Goal: Task Accomplishment & Management: Complete application form

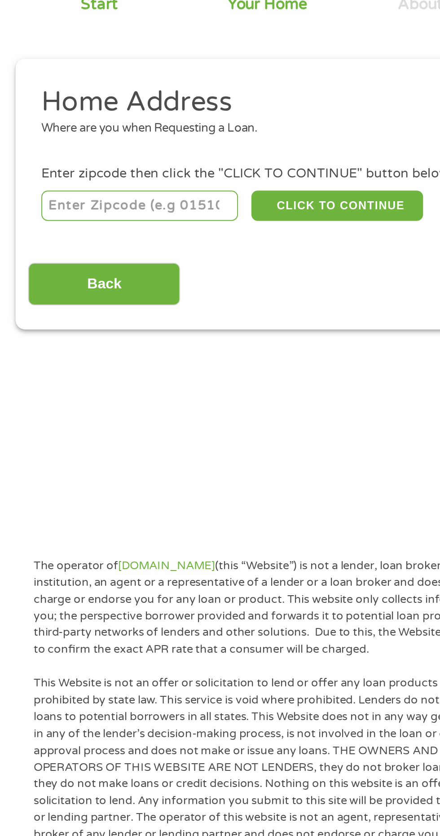
scroll to position [4, 0]
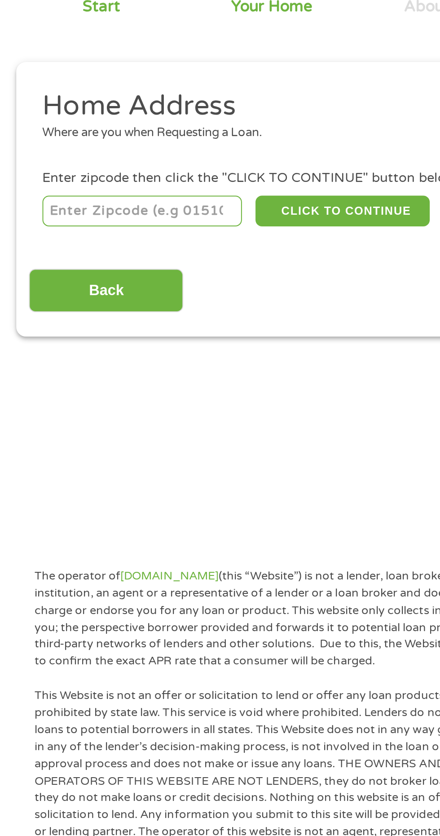
click at [56, 197] on input "number" at bounding box center [71, 195] width 100 height 15
type input "65802"
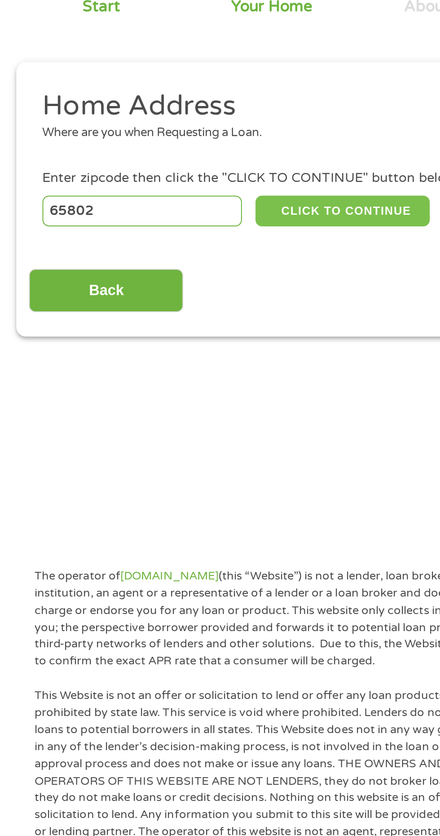
click at [179, 191] on button "CLICK TO CONTINUE" at bounding box center [170, 195] width 87 height 15
type input "65802"
type input "[GEOGRAPHIC_DATA]"
select select "[US_STATE]"
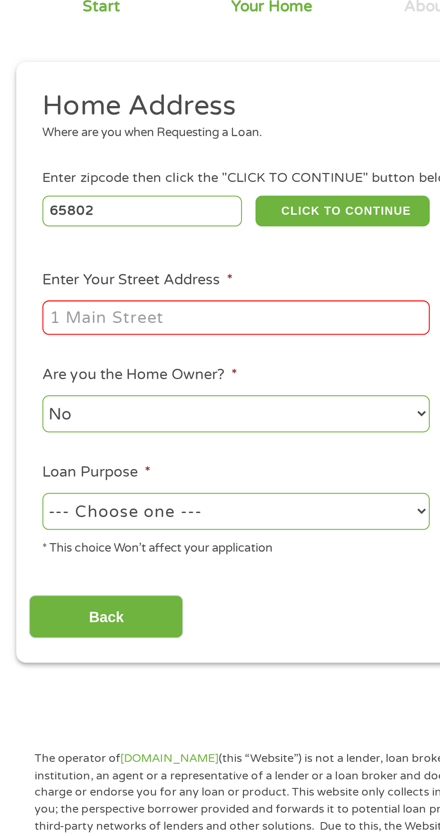
click at [76, 253] on input "Enter Your Street Address *" at bounding box center [117, 248] width 193 height 17
type input "[STREET_ADDRESS][PERSON_NAME]"
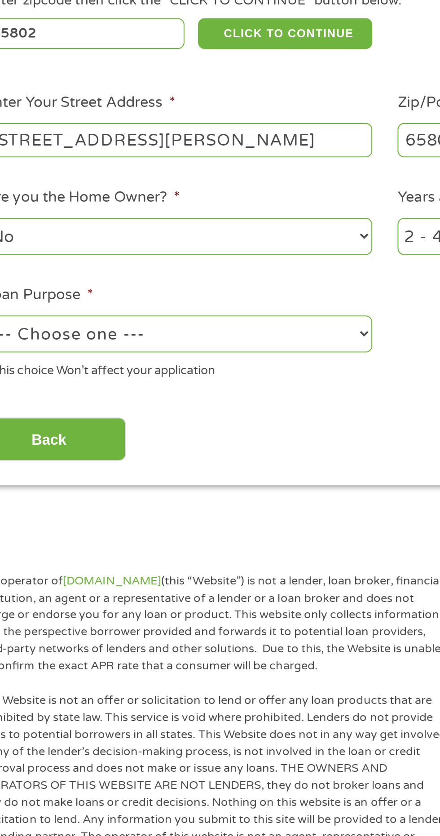
click at [206, 344] on select "--- Choose one --- Pay Bills Debt Consolidation Home Improvement Major Purchase…" at bounding box center [117, 345] width 193 height 18
select select "other"
click at [21, 337] on select "--- Choose one --- Pay Bills Debt Consolidation Home Improvement Major Purchase…" at bounding box center [117, 345] width 193 height 18
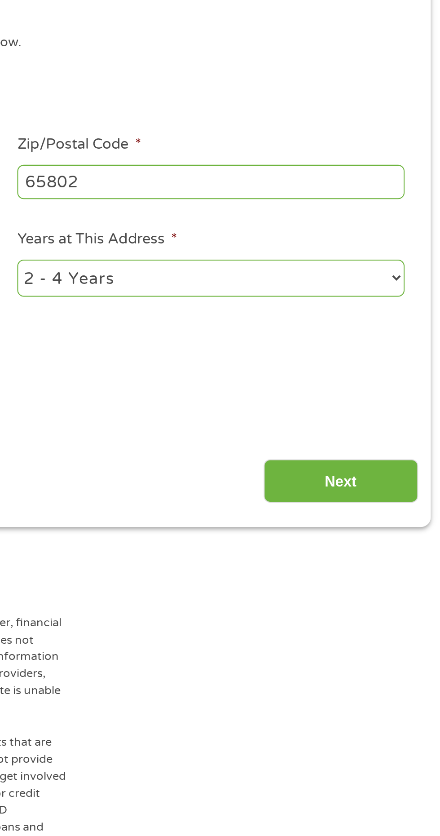
click at [409, 299] on select "1 Year or less 1 - 2 Years 2 - 4 Years Over 4 Years" at bounding box center [323, 296] width 193 height 18
select select "24months"
click at [227, 288] on select "1 Year or less 1 - 2 Years 2 - 4 Years Over 4 Years" at bounding box center [323, 296] width 193 height 18
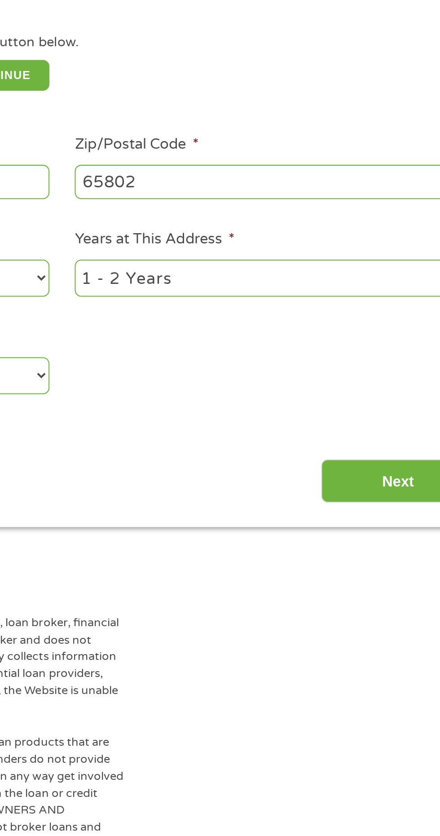
click at [382, 398] on input "Next" at bounding box center [387, 398] width 77 height 22
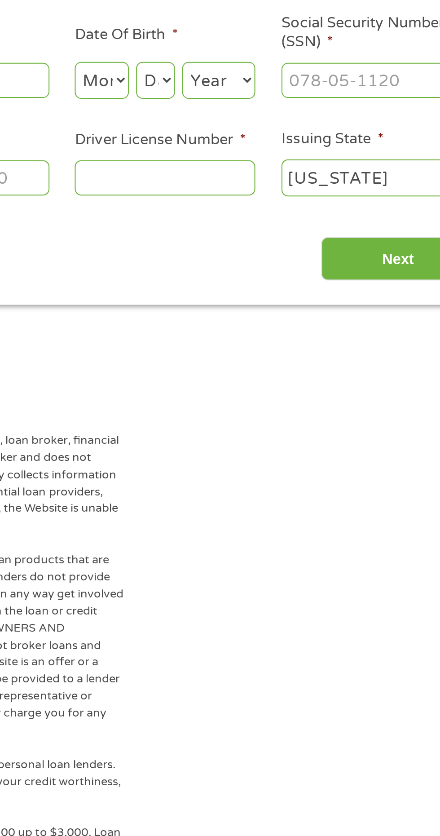
scroll to position [4, 0]
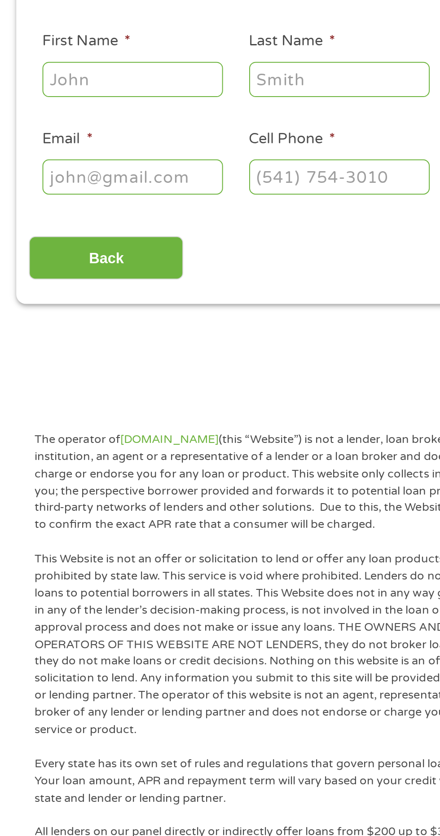
click at [64, 200] on input "First Name *" at bounding box center [66, 197] width 90 height 17
type input "Nannette"
type input "Dorf"
type input "nannettedorf4569@gmail.com"
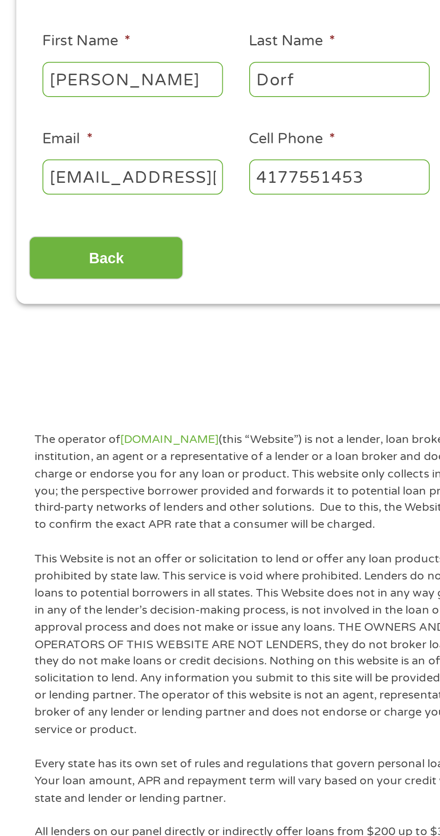
type input "(417) 755-1453"
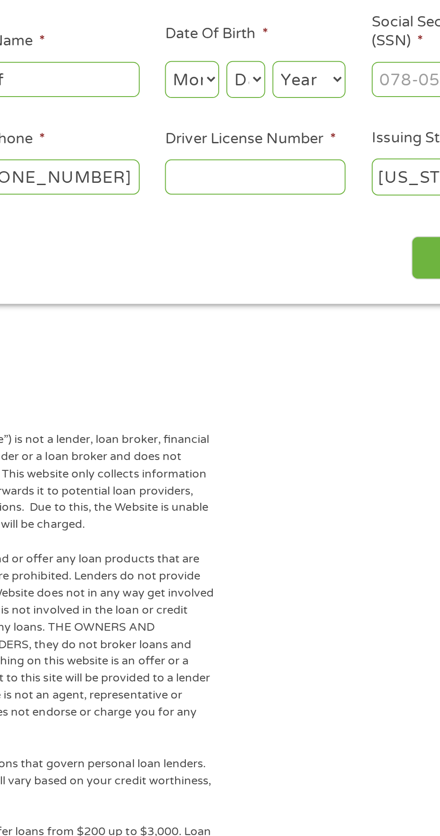
click at [239, 205] on select "Month 1 2 3 4 5 6 7 8 9 10 11 12" at bounding box center [240, 197] width 27 height 18
select select "5"
click at [227, 188] on select "Month 1 2 3 4 5 6 7 8 9 10 11 12" at bounding box center [240, 197] width 27 height 18
click at [271, 196] on select "Day 1 2 3 4 5 6 7 8 9 10 11 12 13 14 15 16 17 18 19 20 21 22 23 24 25 26 27 28 …" at bounding box center [266, 197] width 19 height 18
select select "6"
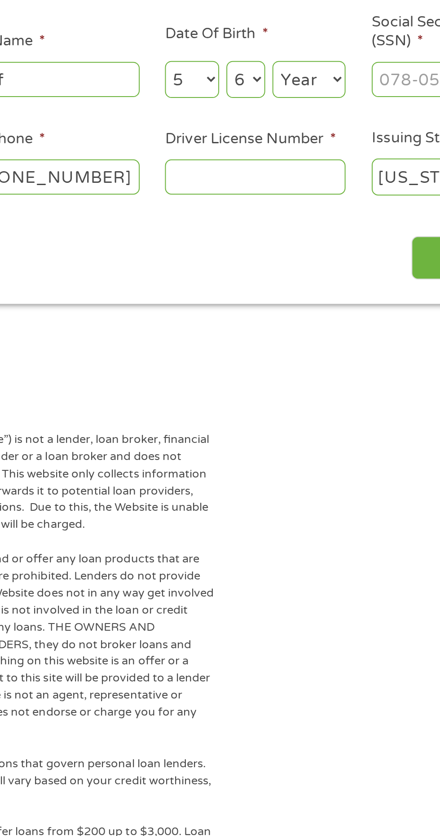
click at [257, 188] on select "Day 1 2 3 4 5 6 7 8 9 10 11 12 13 14 15 16 17 18 19 20 21 22 23 24 25 26 27 28 …" at bounding box center [266, 197] width 19 height 18
click at [302, 204] on select "Year 2007 2006 2005 2004 2003 2002 2001 2000 1999 1998 1997 1996 1995 1994 1993…" at bounding box center [298, 197] width 36 height 18
select select "1959"
click at [280, 188] on select "Year 2007 2006 2005 2004 2003 2002 2001 2000 1999 1998 1997 1996 1995 1994 1993…" at bounding box center [298, 197] width 36 height 18
click at [252, 246] on input "Driver License Number *" at bounding box center [272, 245] width 90 height 17
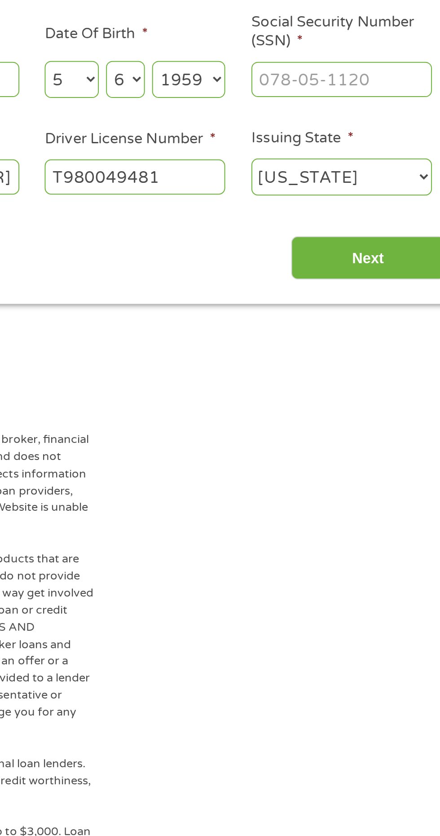
type input "T980049481"
click at [390, 291] on input "Next" at bounding box center [387, 287] width 77 height 22
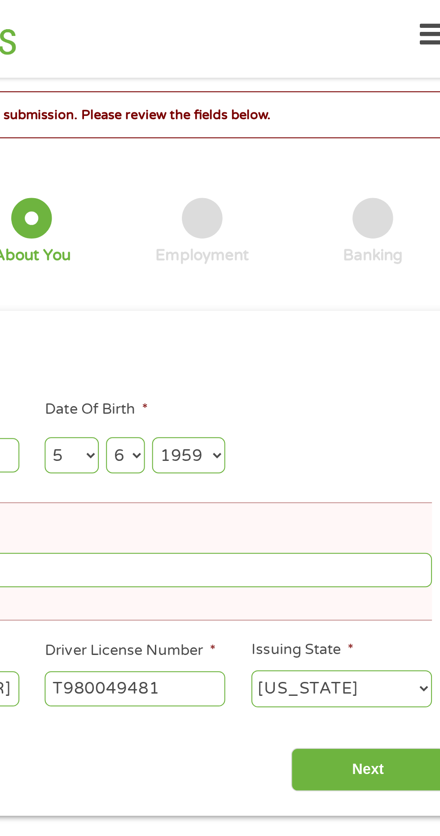
click at [305, 107] on div at bounding box center [305, 108] width 20 height 20
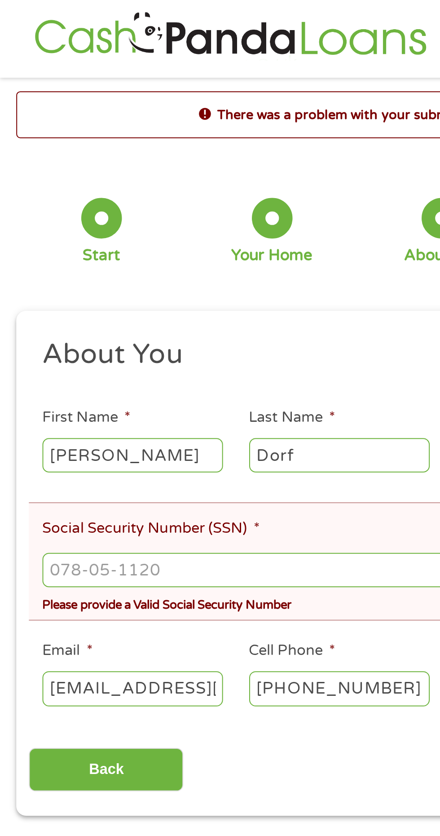
click at [56, 284] on input "Social Security Number (SSN) *" at bounding box center [220, 283] width 398 height 17
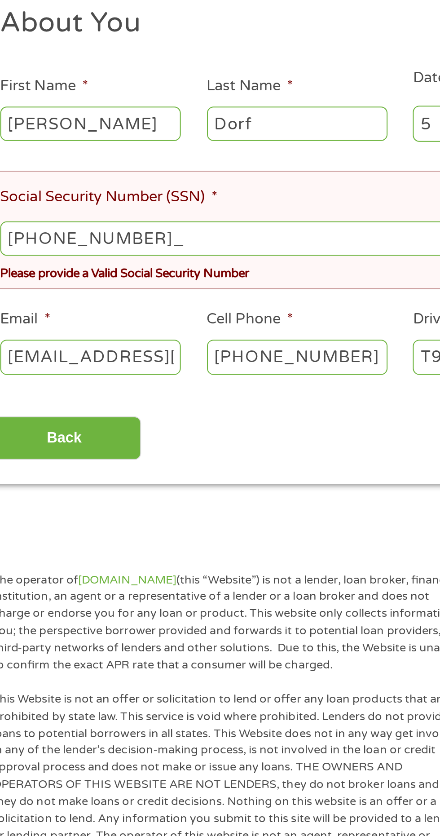
type input "495-68-0835"
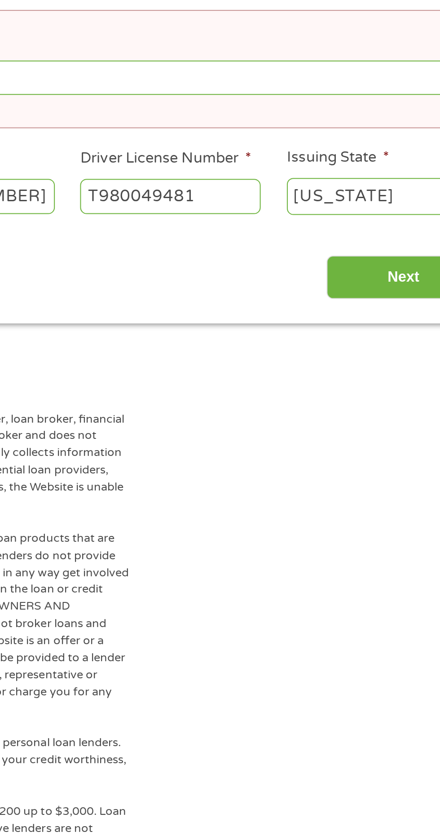
click at [389, 378] on input "Next" at bounding box center [387, 383] width 77 height 22
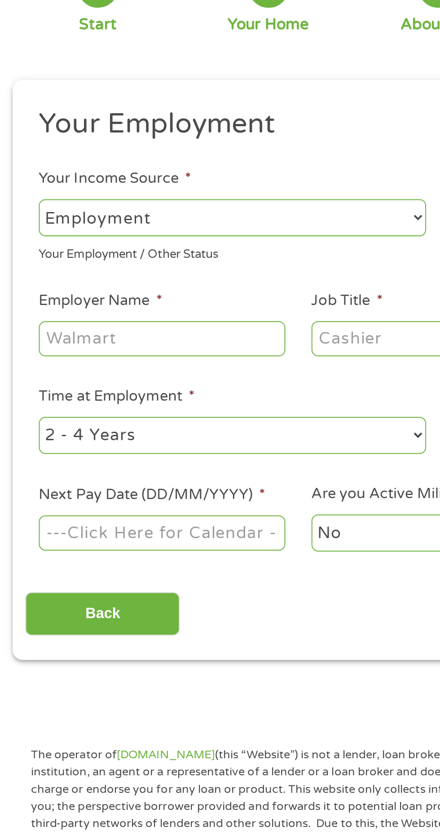
click at [103, 191] on select "--- Choose one --- Employment Self Employed Benefits" at bounding box center [117, 189] width 193 height 18
select select "benefits"
click at [21, 180] on select "--- Choose one --- Employment Self Employed Benefits" at bounding box center [117, 189] width 193 height 18
type input "Other"
type input "(417) 755-1453"
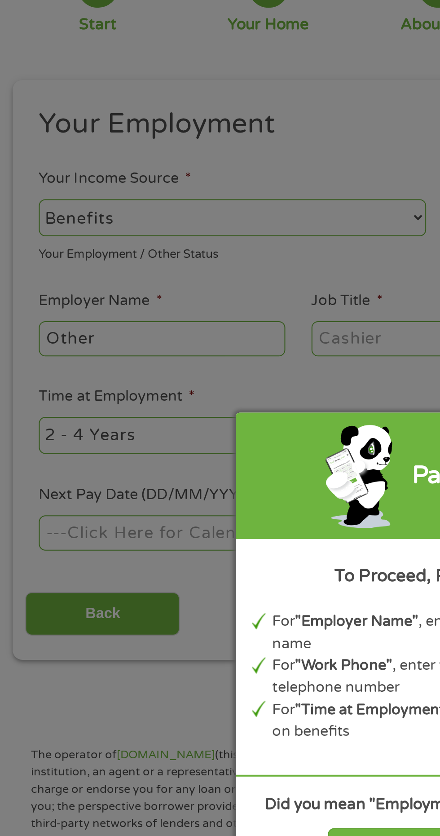
click at [84, 186] on div "Panda Tips To Proceed, Please Enter: For "Employer Name" , enter your benefit p…" at bounding box center [220, 418] width 440 height 836
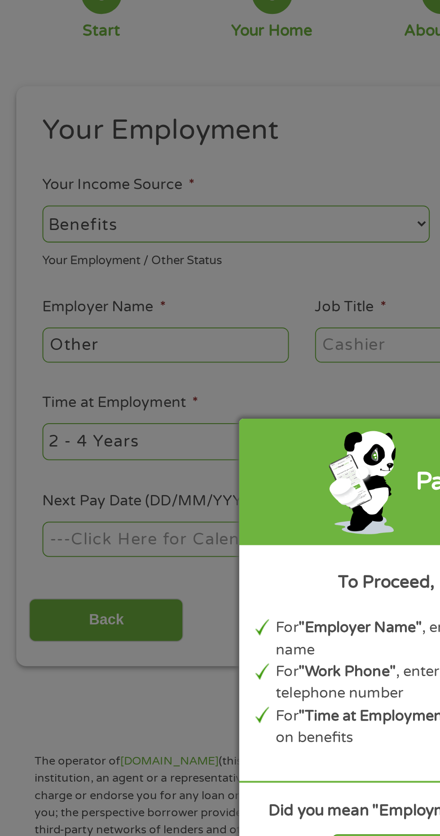
click at [63, 246] on div "Panda Tips To Proceed, Please Enter: For "Employer Name" , enter your benefit p…" at bounding box center [220, 418] width 440 height 836
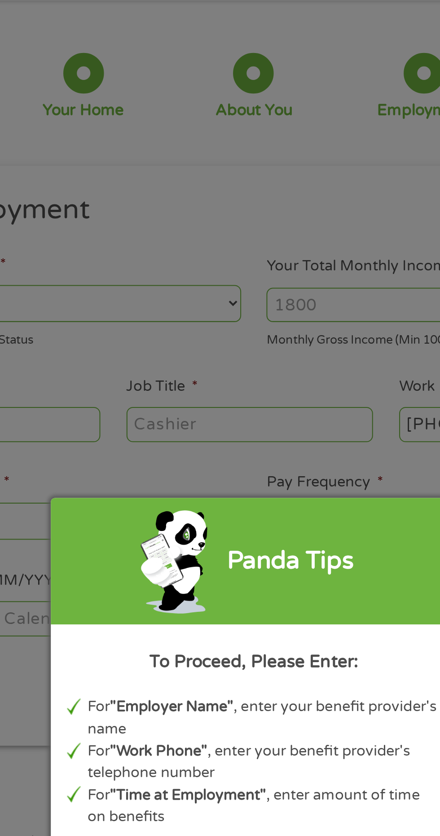
click at [206, 189] on div "Panda Tips To Proceed, Please Enter: For "Employer Name" , enter your benefit p…" at bounding box center [220, 418] width 440 height 836
click at [200, 191] on div "Panda Tips To Proceed, Please Enter: For "Employer Name" , enter your benefit p…" at bounding box center [220, 418] width 440 height 836
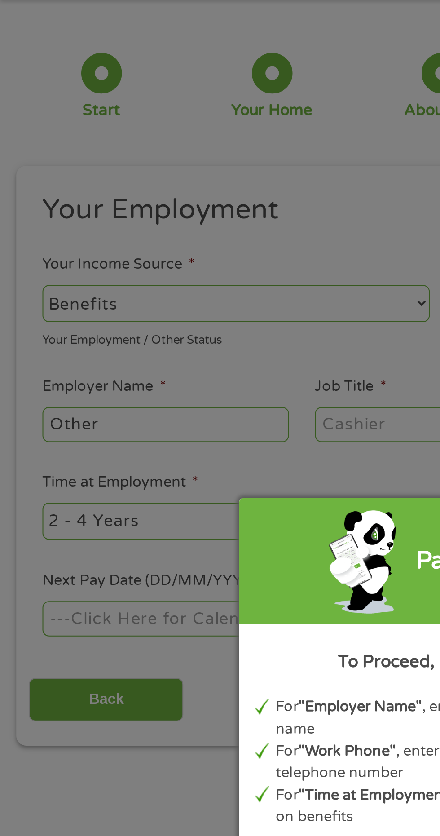
click at [82, 191] on div "Panda Tips To Proceed, Please Enter: For "Employer Name" , enter your benefit p…" at bounding box center [220, 418] width 440 height 836
click at [46, 184] on div "Panda Tips To Proceed, Please Enter: For "Employer Name" , enter your benefit p…" at bounding box center [220, 418] width 440 height 836
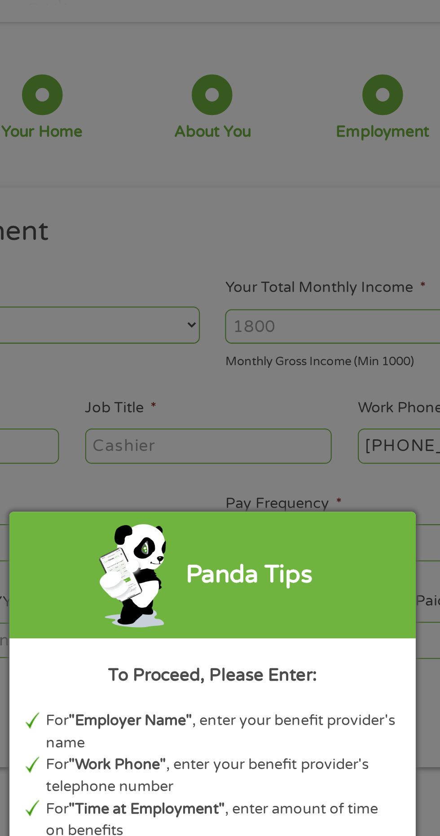
scroll to position [0, 0]
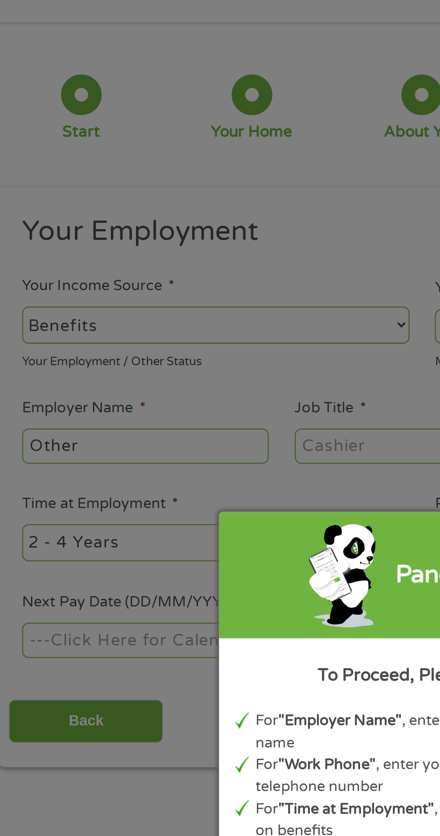
click at [116, 258] on div "Panda Tips To Proceed, Please Enter: For "Employer Name" , enter your benefit p…" at bounding box center [220, 418] width 440 height 836
click at [81, 258] on div "Panda Tips To Proceed, Please Enter: For "Employer Name" , enter your benefit p…" at bounding box center [220, 418] width 440 height 836
click at [78, 257] on div "Panda Tips To Proceed, Please Enter: For "Employer Name" , enter your benefit p…" at bounding box center [220, 418] width 440 height 836
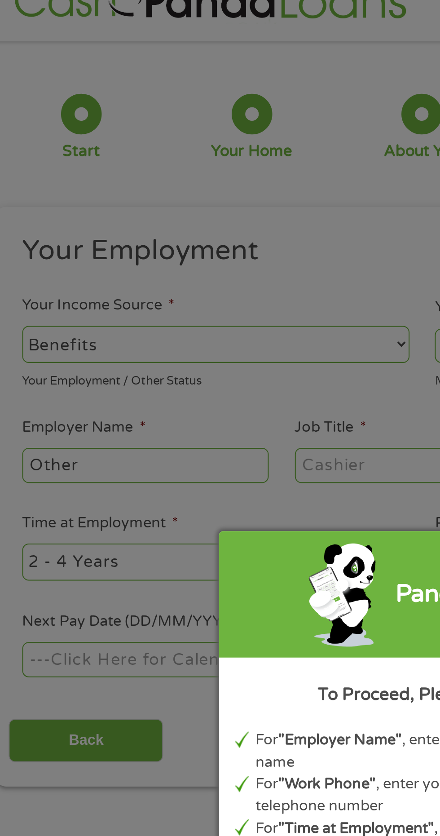
click at [71, 189] on div "Panda Tips To Proceed, Please Enter: For "Employer Name" , enter your benefit p…" at bounding box center [220, 418] width 440 height 836
click at [207, 204] on div "Panda Tips To Proceed, Please Enter: For "Employer Name" , enter your benefit p…" at bounding box center [220, 418] width 440 height 836
click at [209, 197] on div "Panda Tips To Proceed, Please Enter: For "Employer Name" , enter your benefit p…" at bounding box center [220, 418] width 440 height 836
click at [200, 191] on div "Panda Tips To Proceed, Please Enter: For "Employer Name" , enter your benefit p…" at bounding box center [220, 418] width 440 height 836
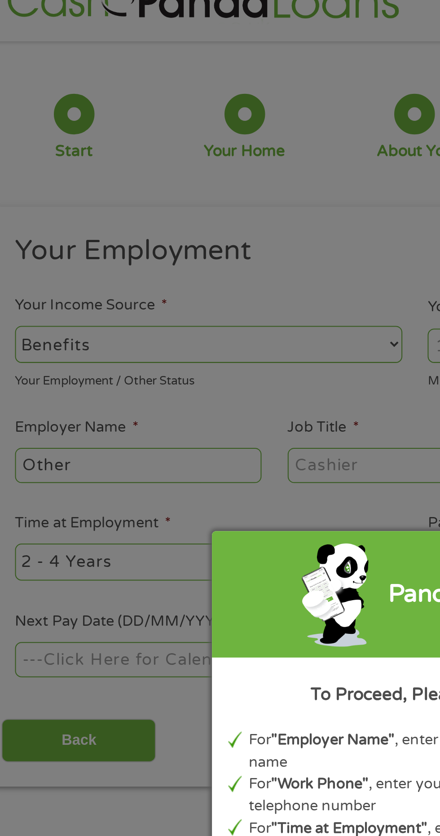
click at [88, 177] on div "Panda Tips To Proceed, Please Enter: For "Employer Name" , enter your benefit p…" at bounding box center [220, 418] width 440 height 836
click at [75, 176] on div "Panda Tips To Proceed, Please Enter: For "Employer Name" , enter your benefit p…" at bounding box center [220, 418] width 440 height 836
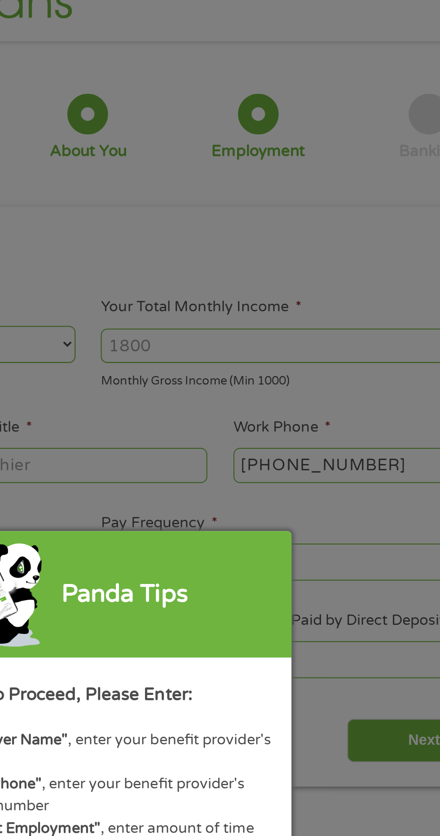
click at [280, 193] on div "Panda Tips To Proceed, Please Enter: For "Employer Name" , enter your benefit p…" at bounding box center [220, 418] width 440 height 836
click at [276, 199] on div "Panda Tips To Proceed, Please Enter: For "Employer Name" , enter your benefit p…" at bounding box center [220, 418] width 440 height 836
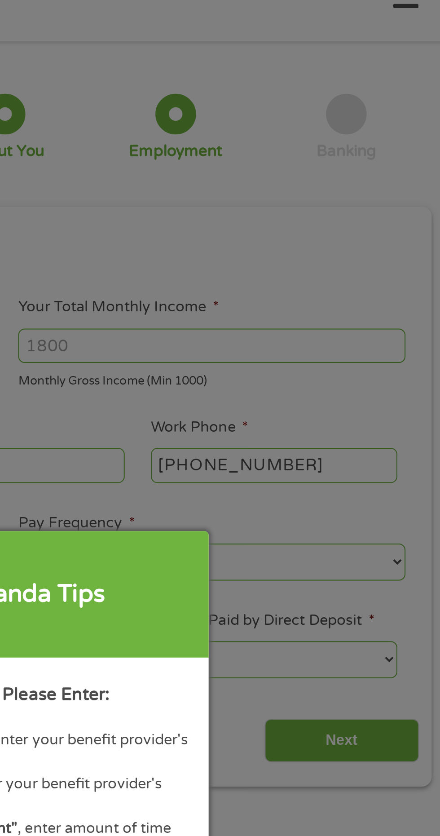
click at [404, 200] on div "Panda Tips To Proceed, Please Enter: For "Employer Name" , enter your benefit p…" at bounding box center [220, 418] width 440 height 836
click at [404, 195] on div "Panda Tips To Proceed, Please Enter: For "Employer Name" , enter your benefit p…" at bounding box center [220, 418] width 440 height 836
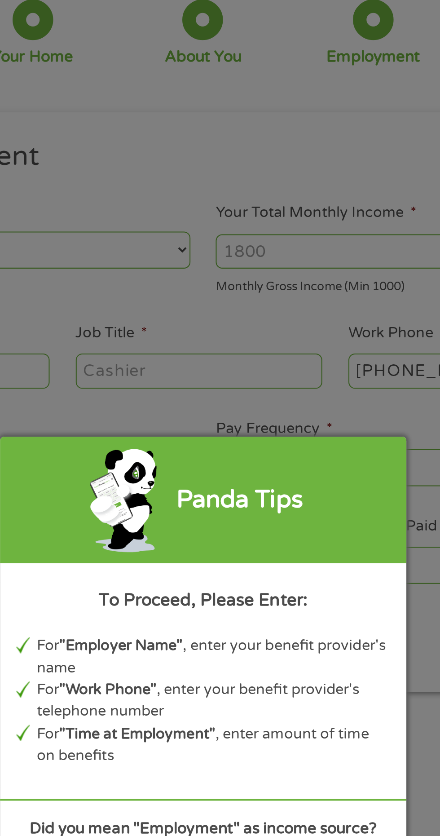
click at [160, 195] on div "Panda Tips To Proceed, Please Enter: For "Employer Name" , enter your benefit p…" at bounding box center [220, 418] width 440 height 836
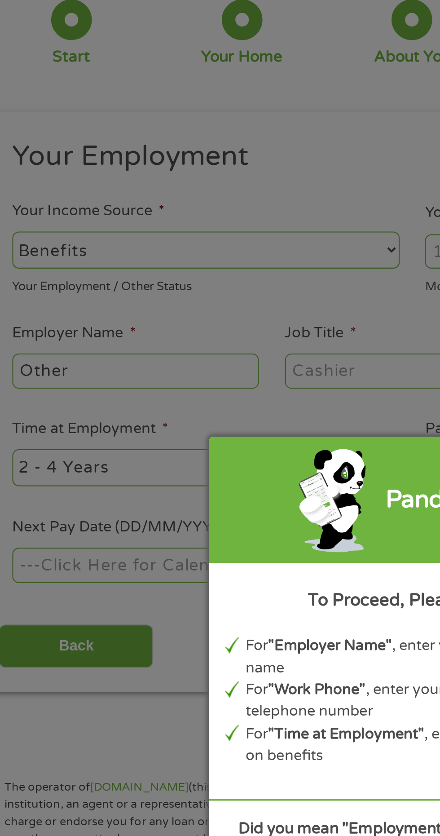
click at [89, 193] on div "Panda Tips To Proceed, Please Enter: For "Employer Name" , enter your benefit p…" at bounding box center [220, 418] width 440 height 836
click at [75, 191] on div "Panda Tips To Proceed, Please Enter: For "Employer Name" , enter your benefit p…" at bounding box center [220, 418] width 440 height 836
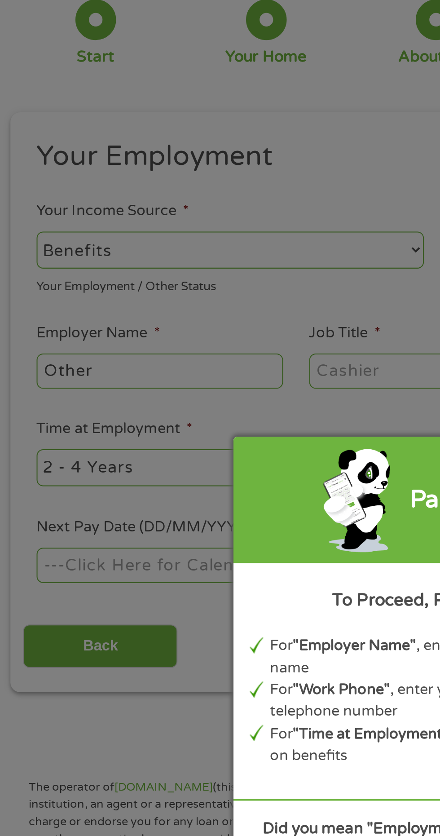
click at [67, 191] on div "Panda Tips To Proceed, Please Enter: For "Employer Name" , enter your benefit p…" at bounding box center [220, 418] width 440 height 836
click at [72, 257] on div "Panda Tips To Proceed, Please Enter: For "Employer Name" , enter your benefit p…" at bounding box center [220, 418] width 440 height 836
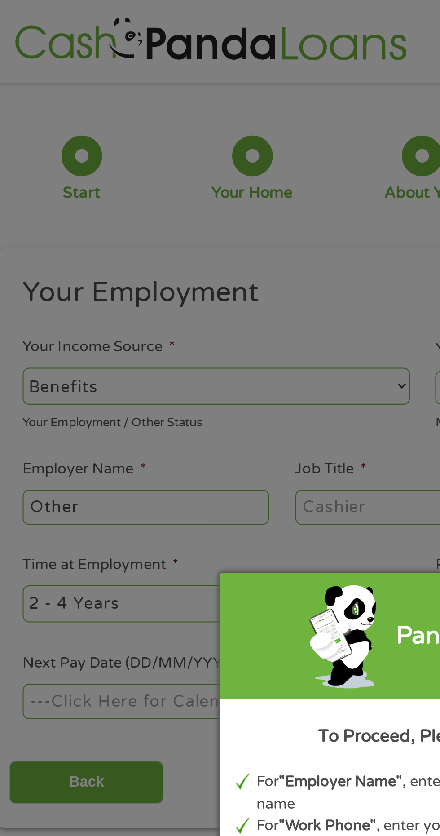
click at [75, 253] on div "Panda Tips To Proceed, Please Enter: For "Employer Name" , enter your benefit p…" at bounding box center [220, 418] width 440 height 836
click at [133, 254] on div "Panda Tips To Proceed, Please Enter: For "Employer Name" , enter your benefit p…" at bounding box center [220, 418] width 440 height 836
click at [50, 262] on div "Panda Tips To Proceed, Please Enter: For "Employer Name" , enter your benefit p…" at bounding box center [220, 418] width 440 height 836
click at [147, 326] on div "Panda Tips" at bounding box center [220, 317] width 202 height 62
click at [147, 364] on div "To Proceed, Please Enter:" at bounding box center [220, 367] width 186 height 13
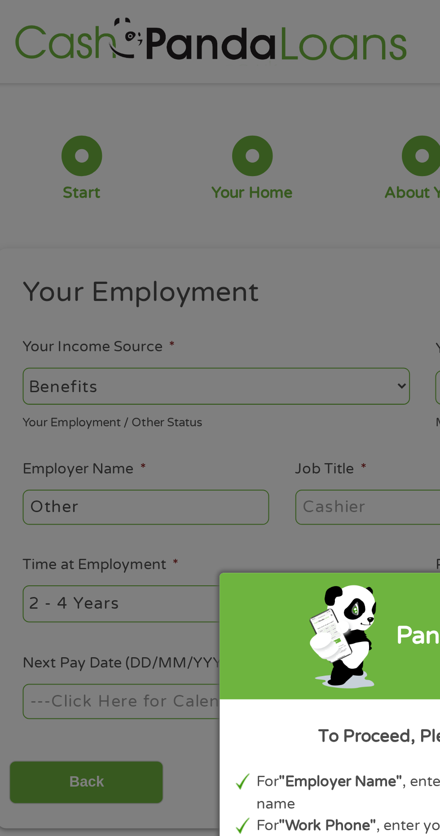
click at [99, 394] on div "Panda Tips To Proceed, Please Enter: For "Employer Name" , enter your benefit p…" at bounding box center [220, 418] width 440 height 836
click at [119, 409] on div "Panda Tips To Proceed, Please Enter: For "Employer Name" , enter your benefit p…" at bounding box center [220, 417] width 202 height 263
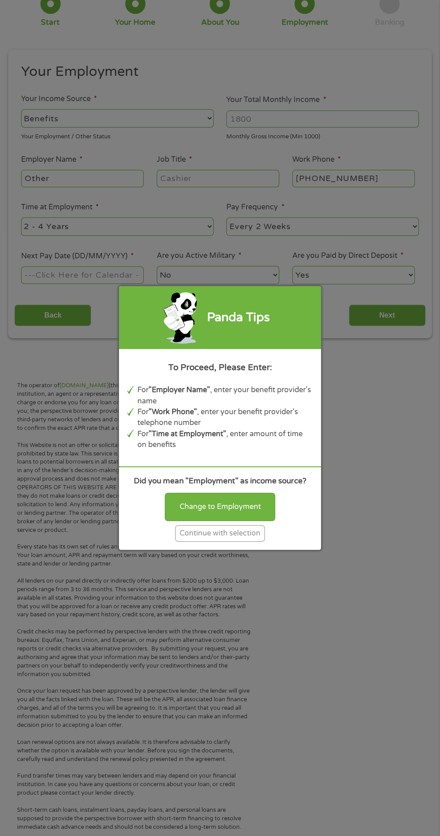
scroll to position [77, 0]
click at [127, 112] on div "Panda Tips To Proceed, Please Enter: For "Employer Name" , enter your benefit p…" at bounding box center [220, 418] width 440 height 836
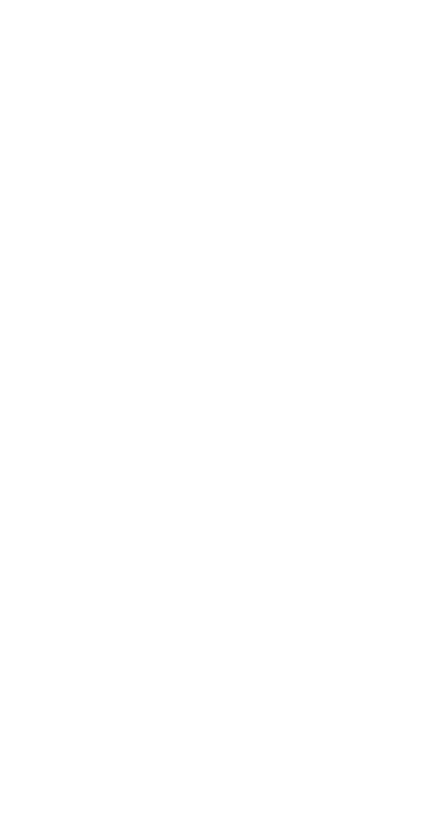
click at [0, 0] on html at bounding box center [0, 0] width 0 height 0
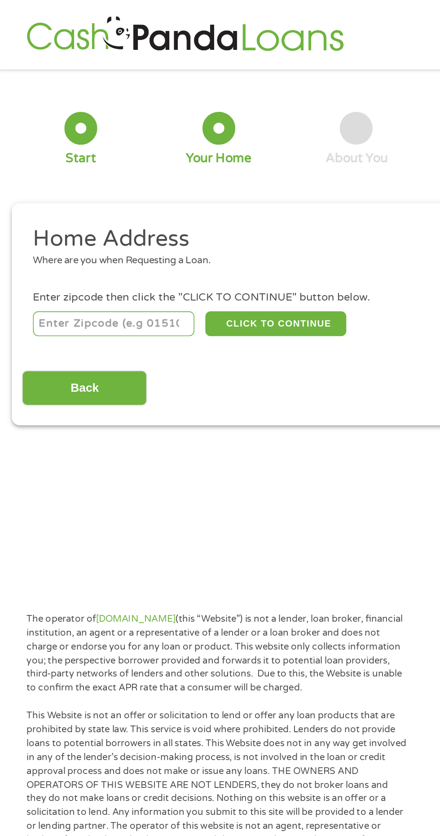
click at [70, 200] on input "number" at bounding box center [71, 198] width 100 height 15
type input "65802"
click at [182, 200] on button "CLICK TO CONTINUE" at bounding box center [170, 198] width 87 height 15
type input "65802"
type input "[GEOGRAPHIC_DATA]"
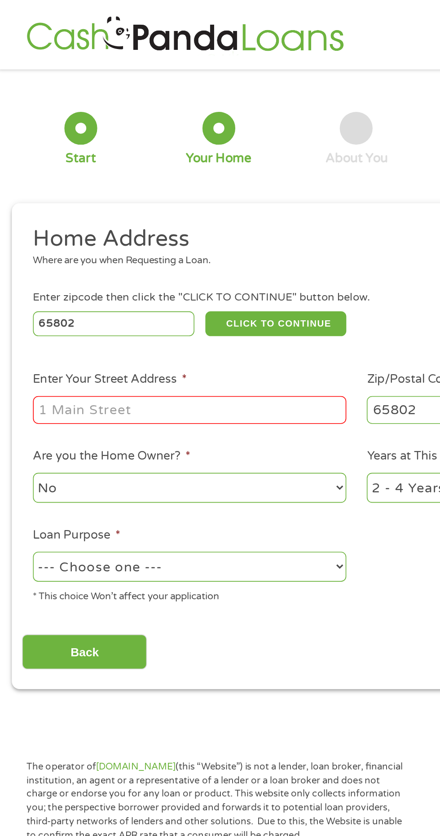
click at [102, 248] on input "Enter Your Street Address *" at bounding box center [117, 252] width 193 height 17
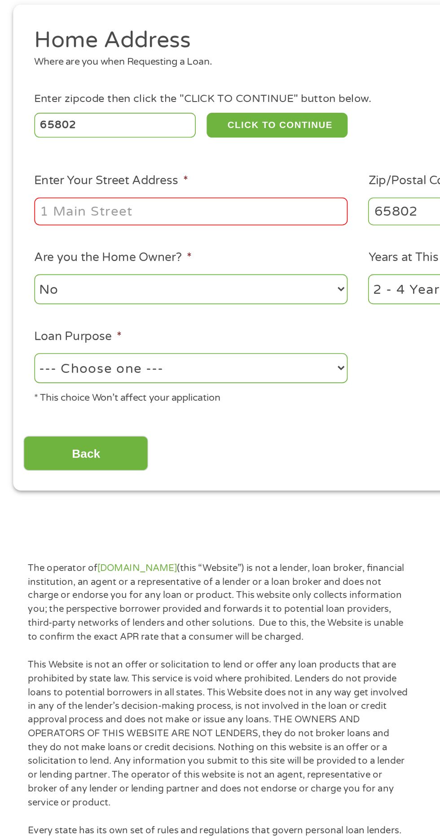
type input "732 N. Warren Ave."
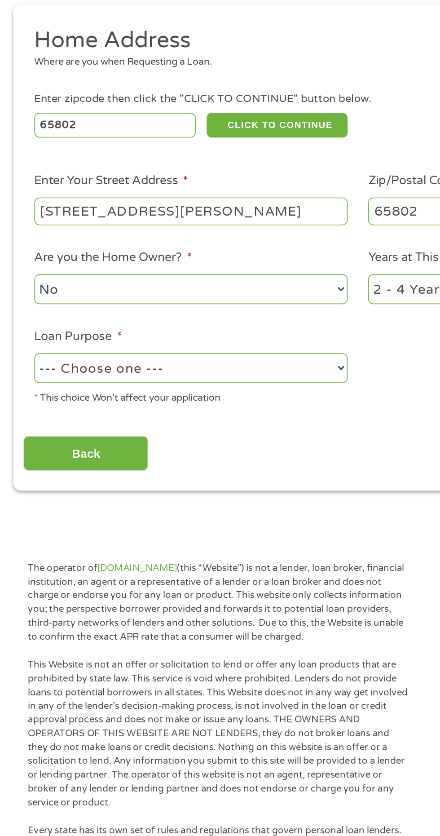
click at [207, 356] on select "--- Choose one --- Pay Bills Debt Consolidation Home Improvement Major Purchase…" at bounding box center [117, 348] width 193 height 18
select select "other"
click at [21, 341] on select "--- Choose one --- Pay Bills Debt Consolidation Home Improvement Major Purchase…" at bounding box center [117, 348] width 193 height 18
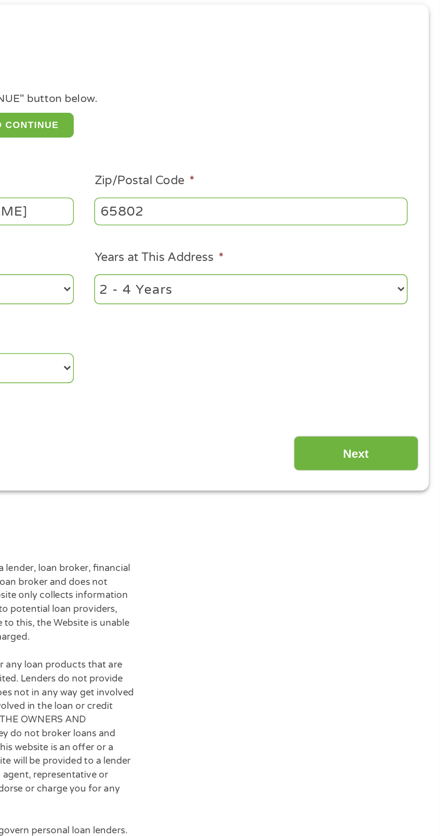
click at [417, 307] on select "1 Year or less 1 - 2 Years 2 - 4 Years Over 4 Years" at bounding box center [323, 300] width 193 height 18
select select "24months"
click at [227, 292] on select "1 Year or less 1 - 2 Years 2 - 4 Years Over 4 Years" at bounding box center [323, 300] width 193 height 18
click at [398, 404] on input "Next" at bounding box center [387, 401] width 77 height 22
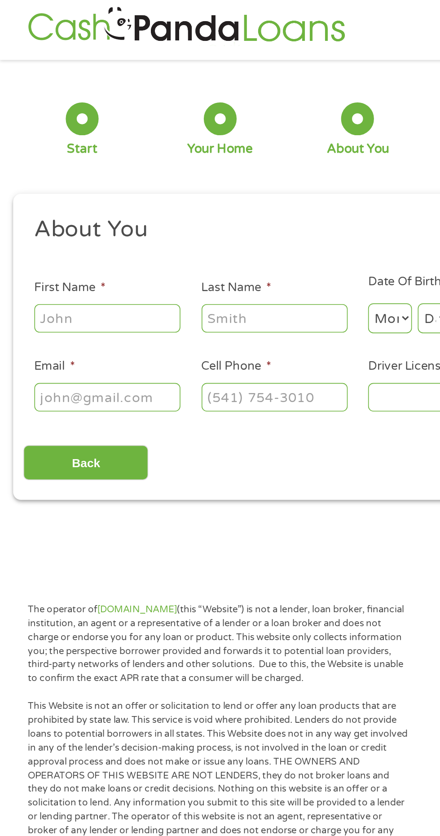
click at [71, 205] on input "First Name *" at bounding box center [66, 201] width 90 height 17
type input "Nannette"
type input "Dorf"
type input "nannettedorf4569@gmail.com"
type input "(417) 755-1453"
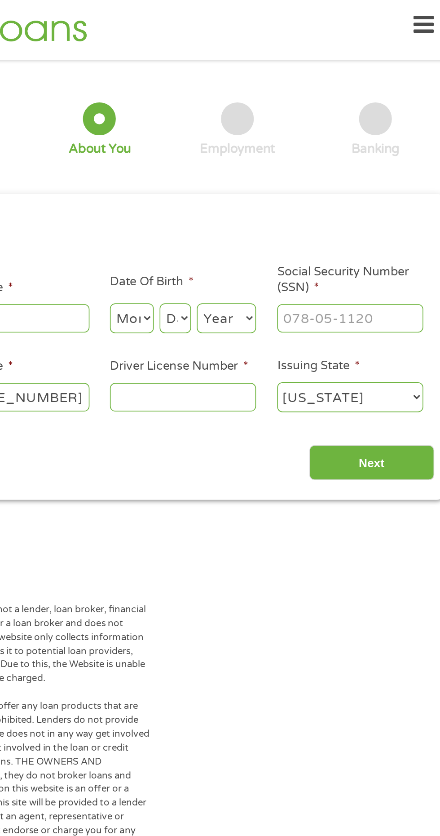
click at [236, 203] on select "Month 1 2 3 4 5 6 7 8 9 10 11 12" at bounding box center [240, 201] width 27 height 18
select select "5"
click at [227, 193] on select "Month 1 2 3 4 5 6 7 8 9 10 11 12" at bounding box center [240, 201] width 27 height 18
click at [273, 203] on select "Day 1 2 3 4 5 6 7 8 9 10 11 12 13 14 15 16 17 18 19 20 21 22 23 24 25 26 27 28 …" at bounding box center [266, 201] width 19 height 18
select select "6"
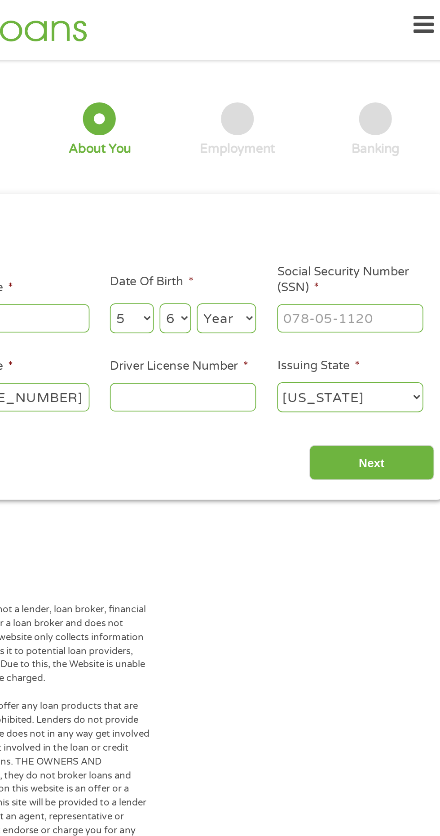
click at [257, 193] on select "Day 1 2 3 4 5 6 7 8 9 10 11 12 13 14 15 16 17 18 19 20 21 22 23 24 25 26 27 28 …" at bounding box center [266, 201] width 19 height 18
click at [307, 206] on select "Year 2007 2006 2005 2004 2003 2002 2001 2000 1999 1998 1997 1996 1995 1994 1993…" at bounding box center [298, 201] width 36 height 18
select select "1959"
click at [280, 193] on select "Year 2007 2006 2005 2004 2003 2002 2001 2000 1999 1998 1997 1996 1995 1994 1993…" at bounding box center [298, 201] width 36 height 18
click at [400, 199] on input "Social Security Number (SSN) *" at bounding box center [374, 201] width 90 height 17
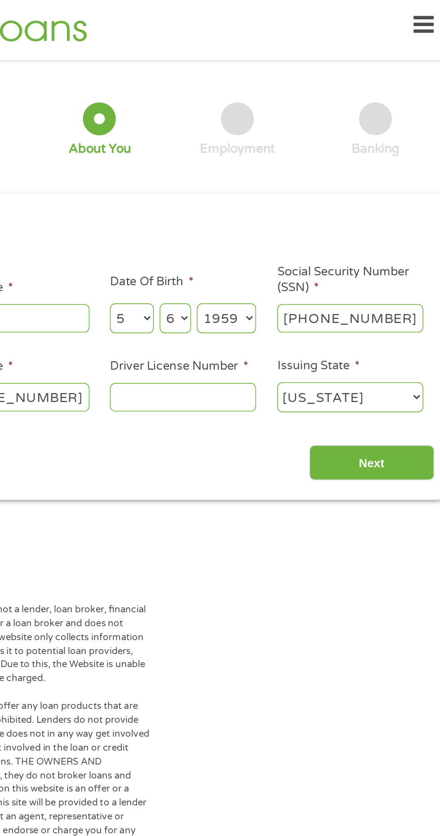
type input "495-68-0835"
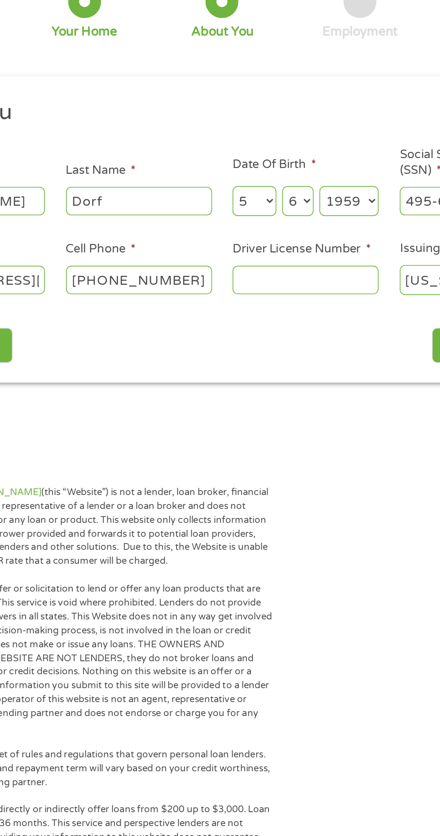
click at [253, 254] on input "Driver License Number *" at bounding box center [272, 249] width 90 height 17
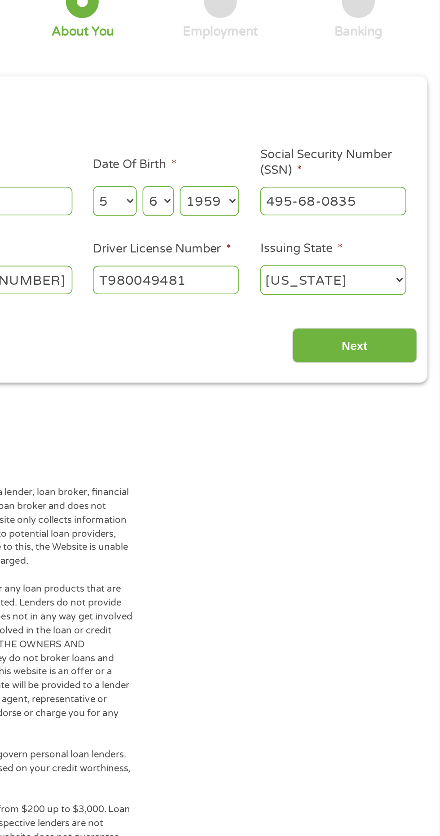
type input "T980049481"
click at [399, 293] on input "Next" at bounding box center [387, 291] width 77 height 22
click at [400, 285] on input "Next" at bounding box center [387, 291] width 77 height 22
click at [382, 294] on input "Next" at bounding box center [387, 291] width 77 height 22
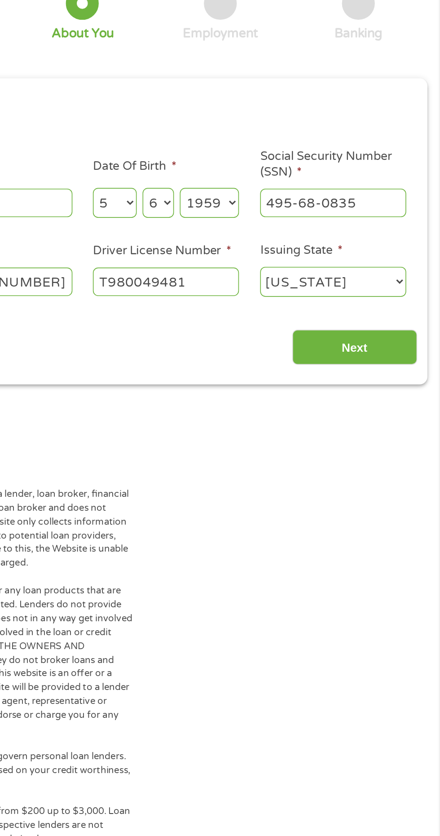
click at [404, 302] on input "Next" at bounding box center [387, 291] width 77 height 22
click at [390, 295] on input "Next" at bounding box center [387, 291] width 77 height 22
click at [381, 284] on input "Next" at bounding box center [387, 291] width 77 height 22
click at [407, 299] on input "Next" at bounding box center [387, 291] width 77 height 22
click at [382, 288] on input "Next" at bounding box center [387, 291] width 77 height 22
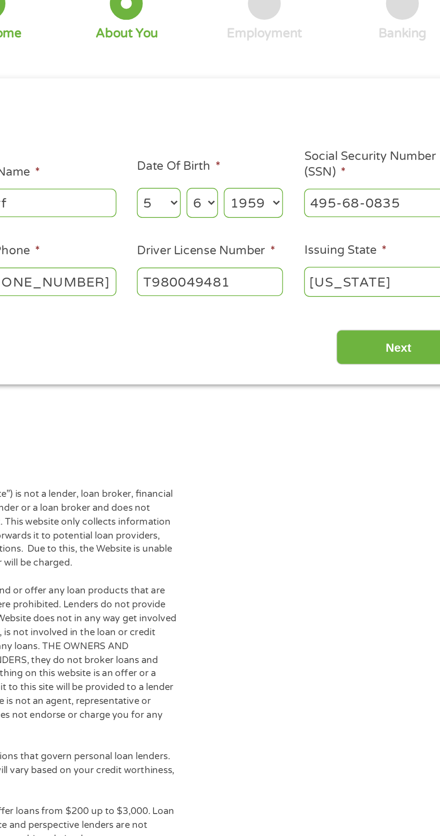
click at [392, 294] on input "Next" at bounding box center [387, 291] width 77 height 22
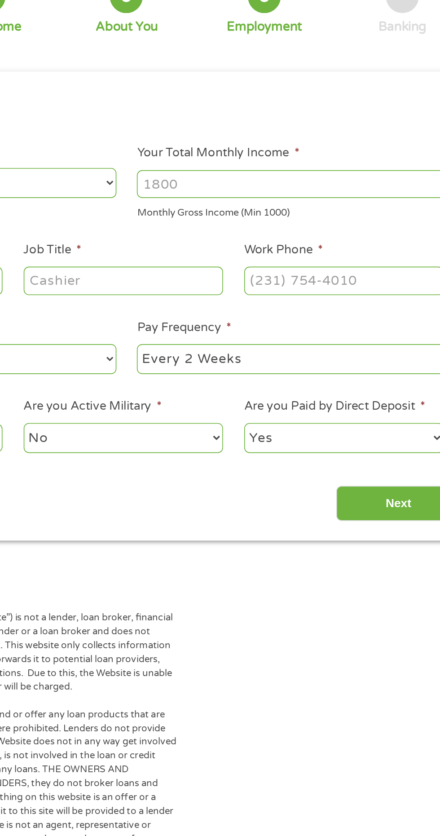
scroll to position [4, 4]
select select "monthly"
click at [227, 289] on select "--- Choose one --- Every 2 Weeks Every Week Monthly Semi-Monthly" at bounding box center [323, 298] width 193 height 18
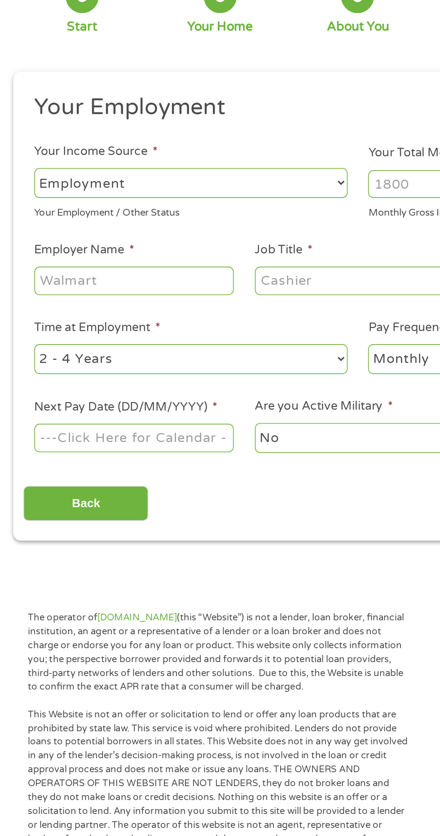
click at [98, 346] on body "Home Get Loan Offer How it works FAQs Blog Cash Loans Quick Loans Online Loans …" at bounding box center [220, 681] width 440 height 1370
click at [136, 346] on input "Next Pay Date (DD/MM/YYYY) *" at bounding box center [82, 346] width 123 height 17
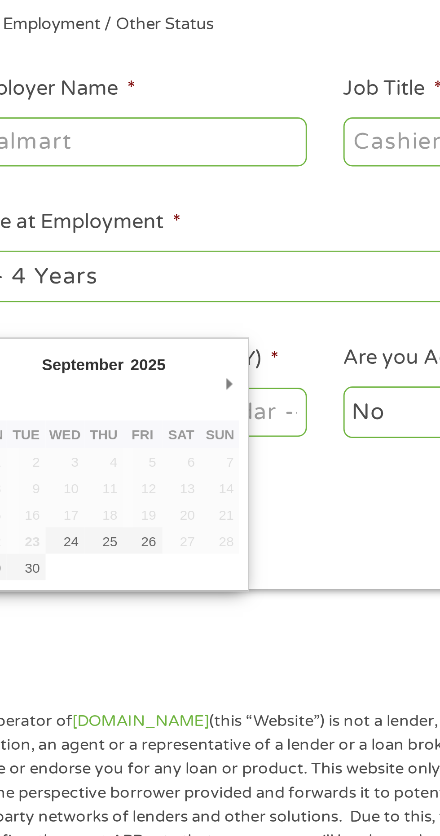
scroll to position [4, 0]
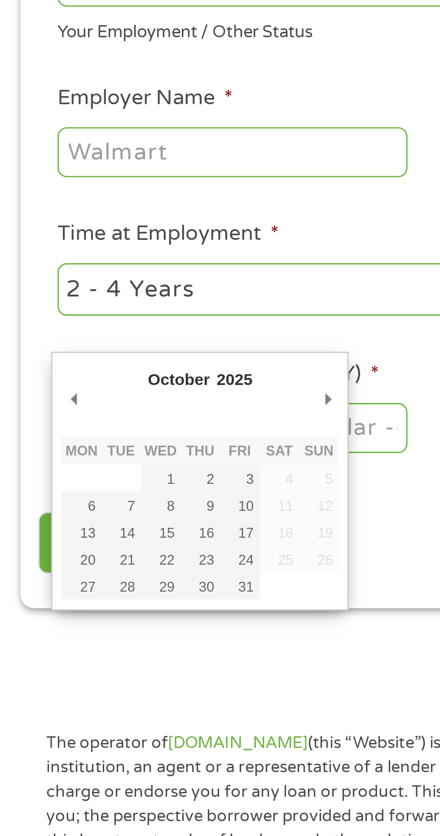
type input "07/10/2025"
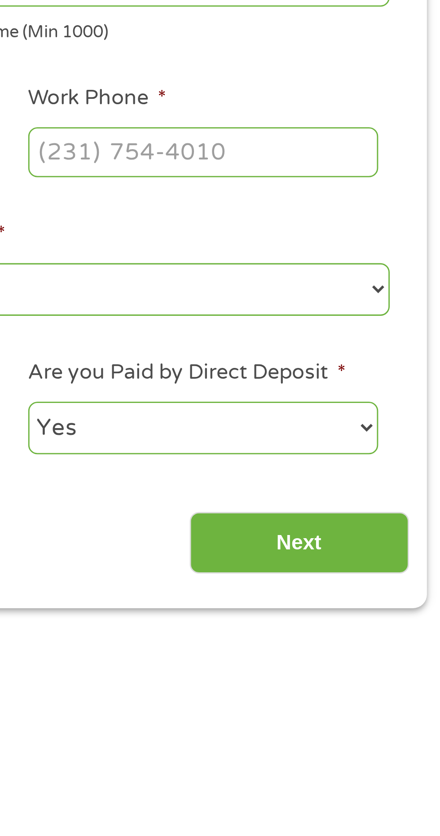
click at [387, 388] on input "Next" at bounding box center [387, 387] width 77 height 22
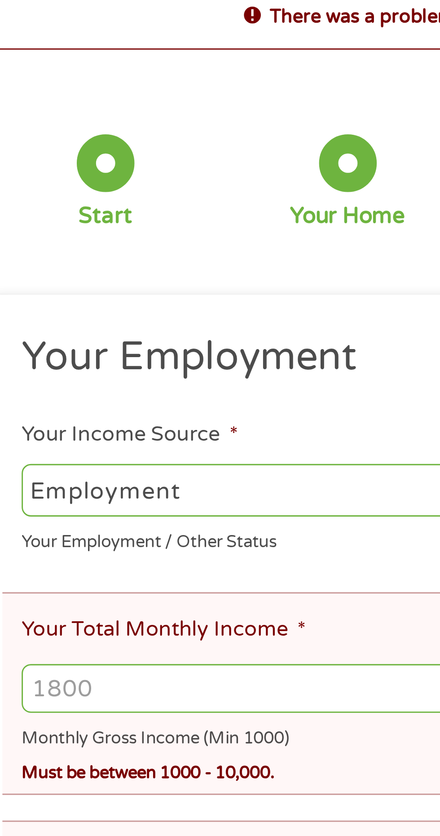
scroll to position [1, 0]
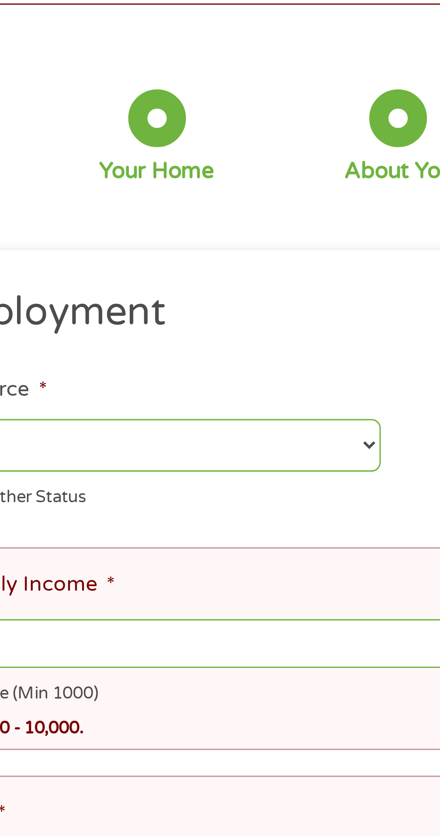
click at [212, 227] on select "--- Choose one --- Employment Self Employed Benefits" at bounding box center [117, 226] width 193 height 18
click at [21, 217] on select "--- Choose one --- Employment Self Employed Benefits" at bounding box center [117, 226] width 193 height 18
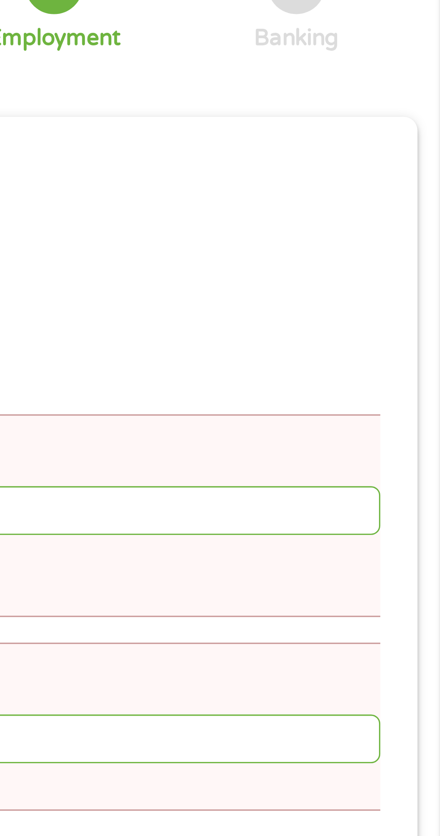
click at [393, 300] on input "Your Total Monthly Income *" at bounding box center [220, 295] width 398 height 17
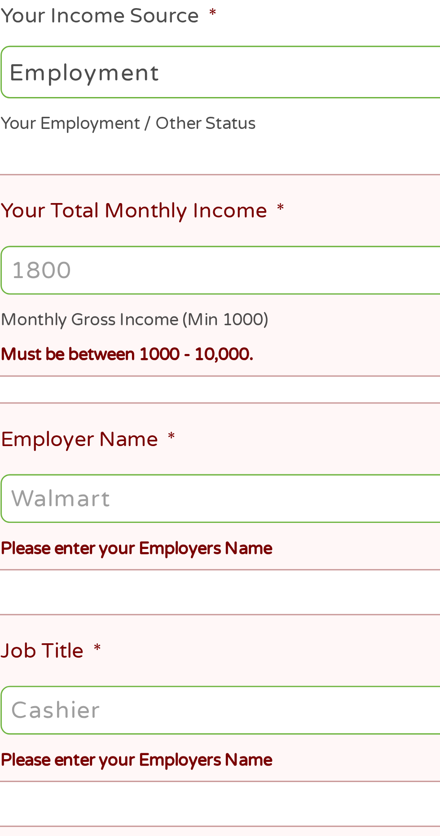
click at [60, 298] on input "Your Total Monthly Income *" at bounding box center [220, 295] width 398 height 17
click at [53, 300] on input "Your Total Monthly Income *" at bounding box center [220, 295] width 398 height 17
click at [49, 299] on input "Your Total Monthly Income *" at bounding box center [220, 295] width 398 height 17
click at [43, 293] on input "Your Total Monthly Income *" at bounding box center [220, 295] width 398 height 17
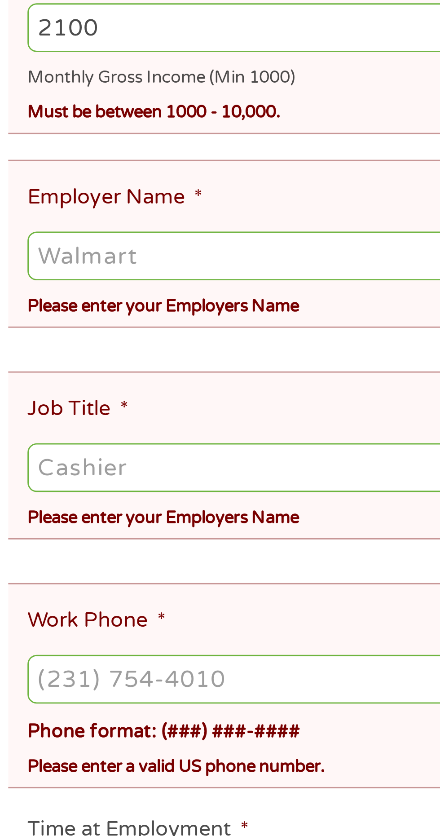
type input "2100"
click at [84, 375] on input "Employer Name *" at bounding box center [220, 375] width 398 height 17
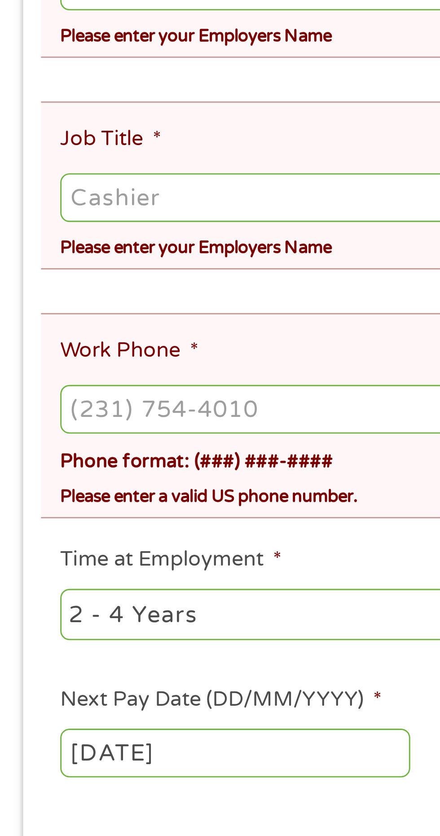
type input "Fast N Friendly"
click at [48, 475] on ul "Your Employment Your Income Source * --- Choose one --- Employment Self Employe…" at bounding box center [219, 415] width 411 height 491
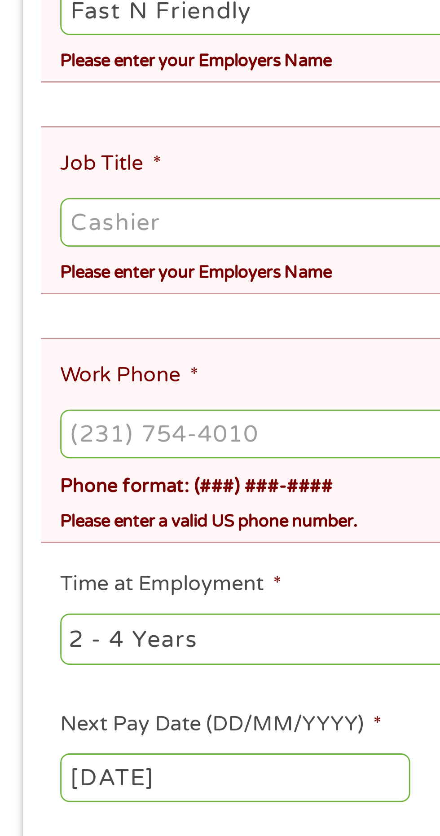
click at [68, 474] on ul "Your Employment Your Income Source * --- Choose one --- Employment Self Employe…" at bounding box center [219, 415] width 411 height 491
click at [35, 475] on ul "Your Employment Your Income Source * --- Choose one --- Employment Self Employe…" at bounding box center [219, 415] width 411 height 491
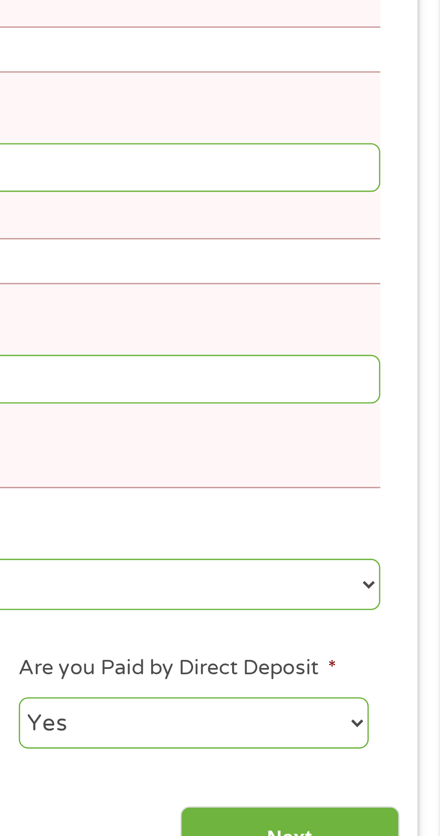
click at [413, 587] on select "--- Choose one --- Every 2 Weeks Every Week Monthly Semi-Monthly" at bounding box center [323, 596] width 193 height 18
select select "weekly"
click at [227, 587] on select "--- Choose one --- Every 2 Weeks Every Week Monthly Semi-Monthly" at bounding box center [323, 596] width 193 height 18
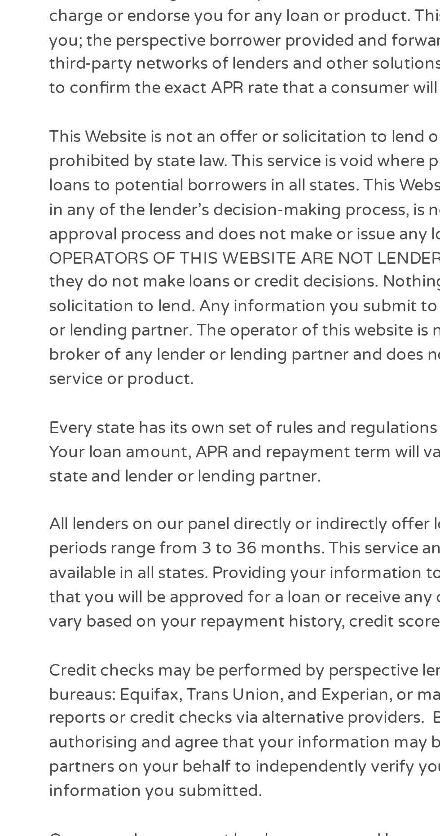
type input "EAIaIQobChMI9rijsLLwjwMVuFd_AB34yBphEAAYAyAAEgJMdvD_BwE"
